Goal: Task Accomplishment & Management: Manage account settings

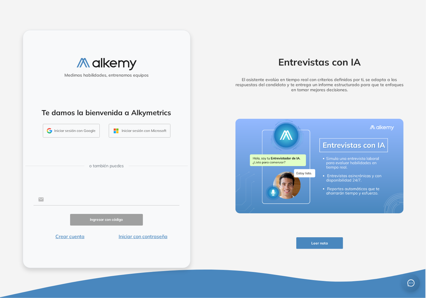
click at [101, 200] on input "text" at bounding box center [112, 199] width 136 height 11
type input "**********"
click at [141, 237] on button "Iniciar con contraseña" at bounding box center [142, 236] width 73 height 7
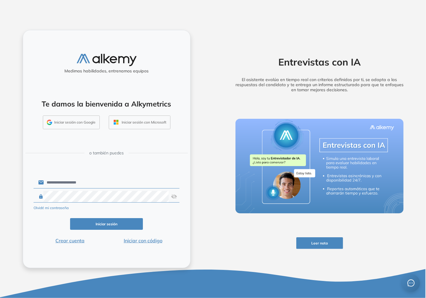
click button "Iniciar sesión" at bounding box center [106, 224] width 73 height 12
